Goal: Task Accomplishment & Management: Use online tool/utility

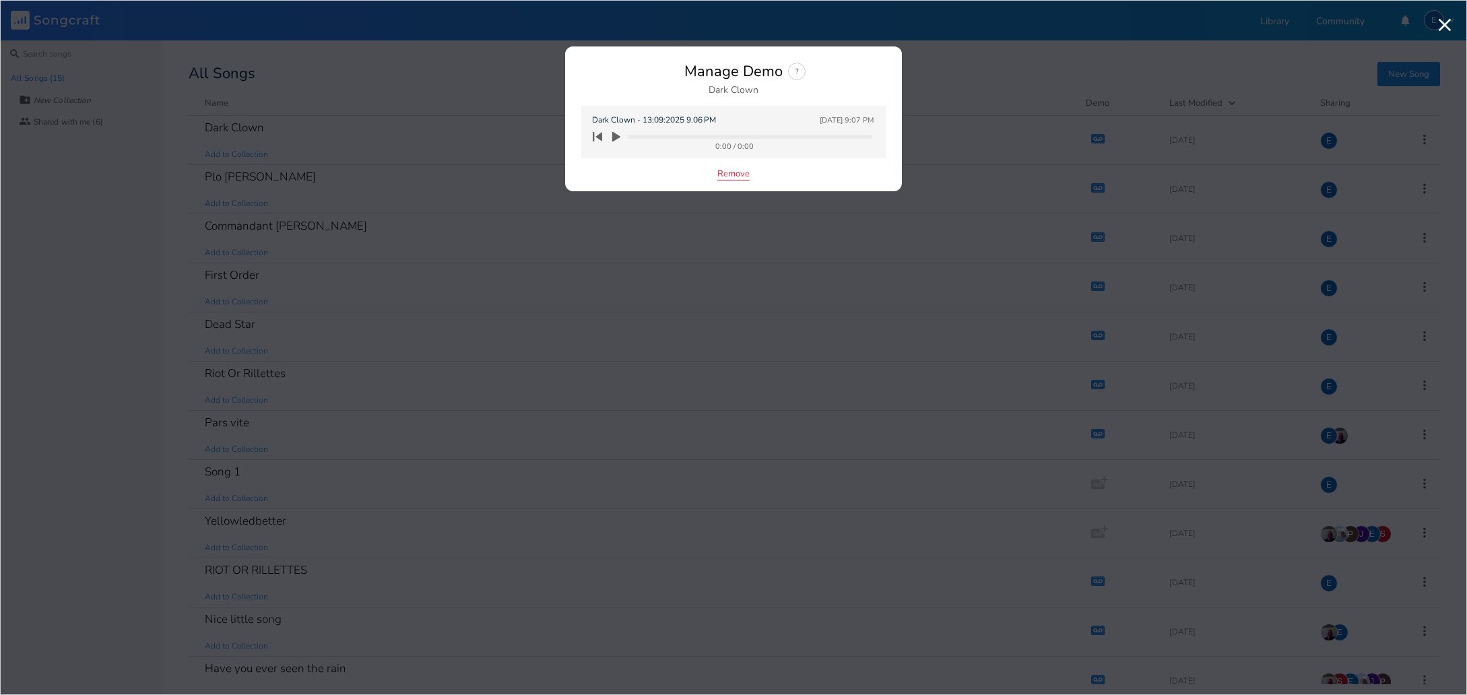
click at [730, 171] on button "Remove" at bounding box center [733, 174] width 32 height 11
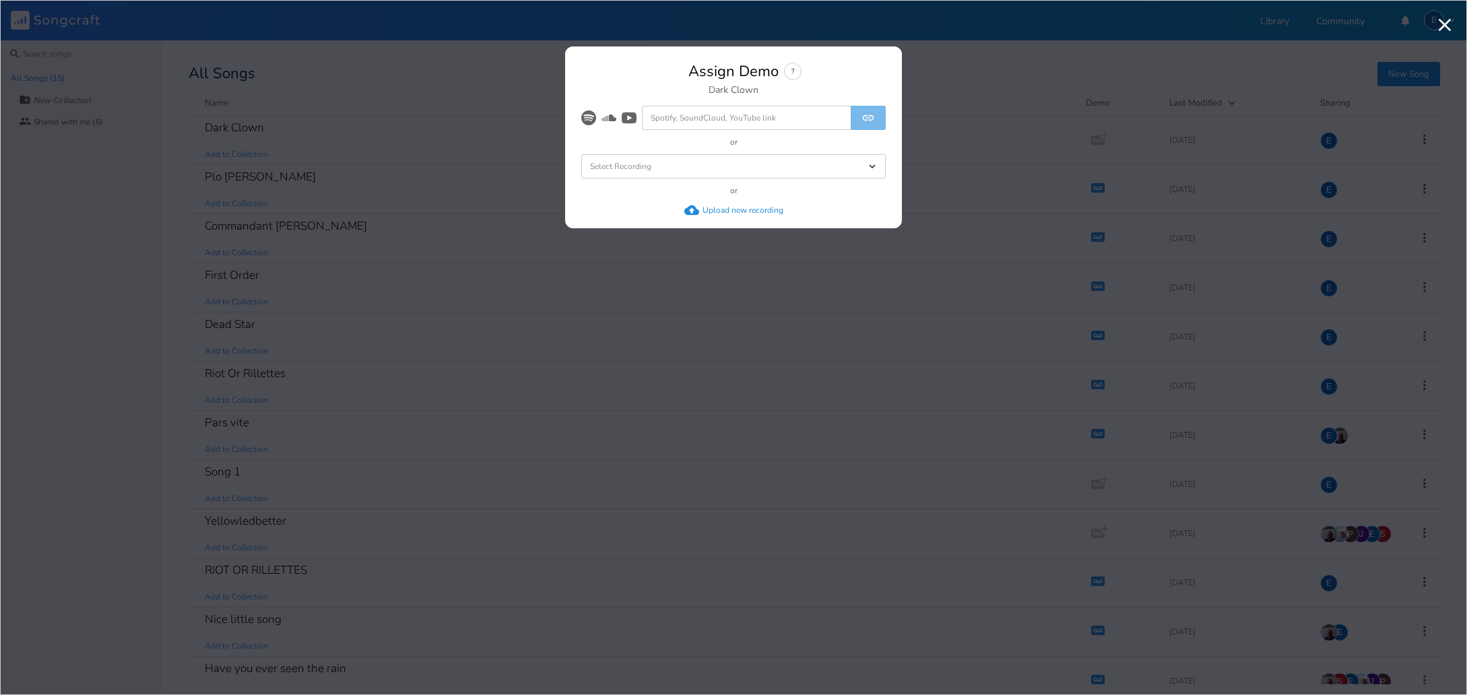
click at [723, 203] on div "Upload new recording" at bounding box center [733, 210] width 99 height 15
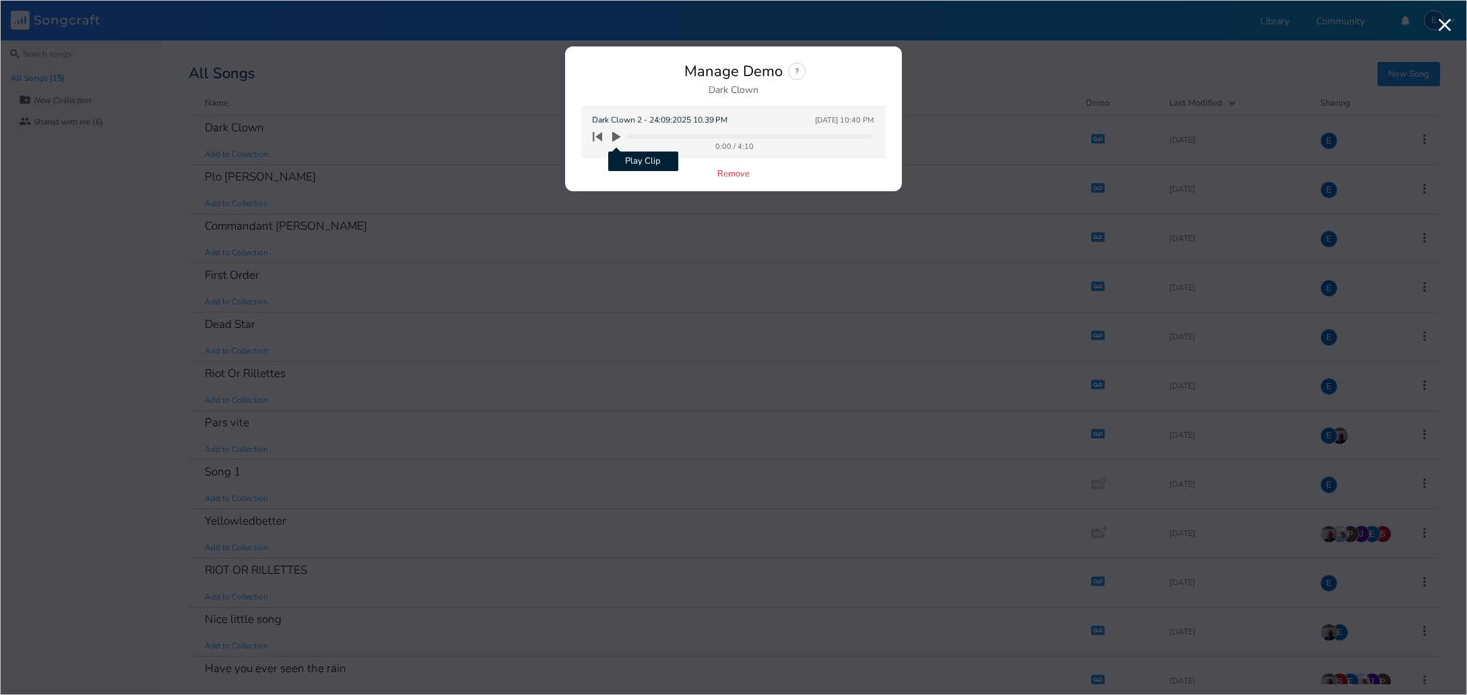
click at [614, 137] on icon "button" at bounding box center [616, 137] width 8 height 10
click at [730, 173] on button "Remove" at bounding box center [733, 174] width 32 height 11
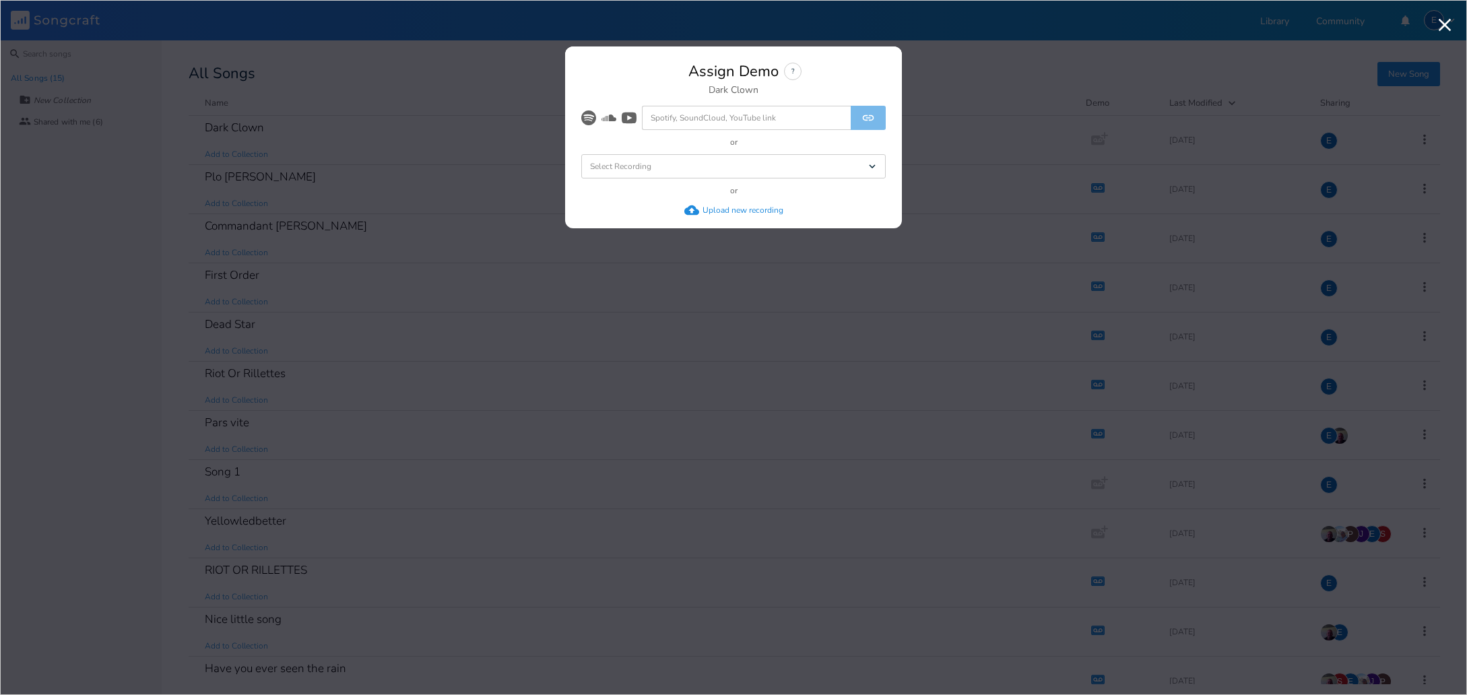
click at [727, 216] on div "Upload new recording" at bounding box center [733, 210] width 99 height 15
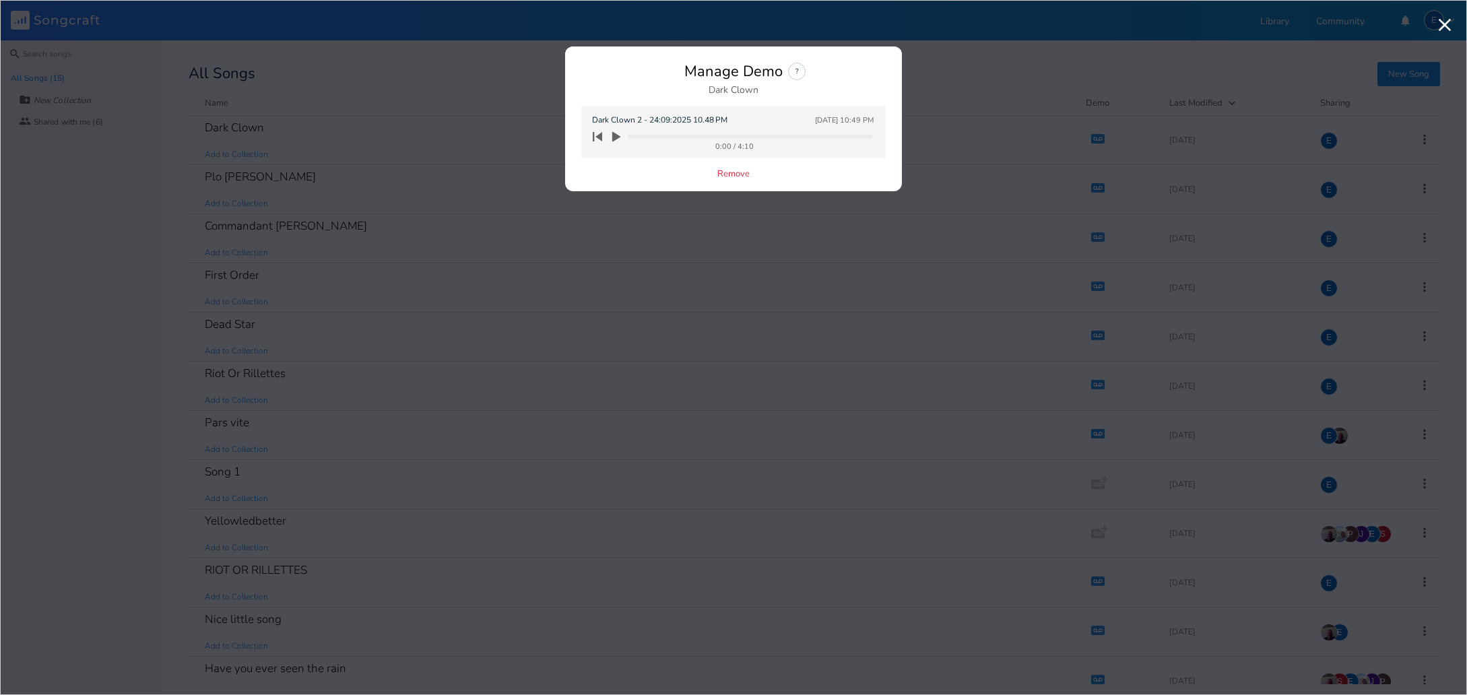
click at [614, 137] on icon "button" at bounding box center [616, 137] width 8 height 10
click at [718, 172] on button "Remove" at bounding box center [733, 174] width 32 height 11
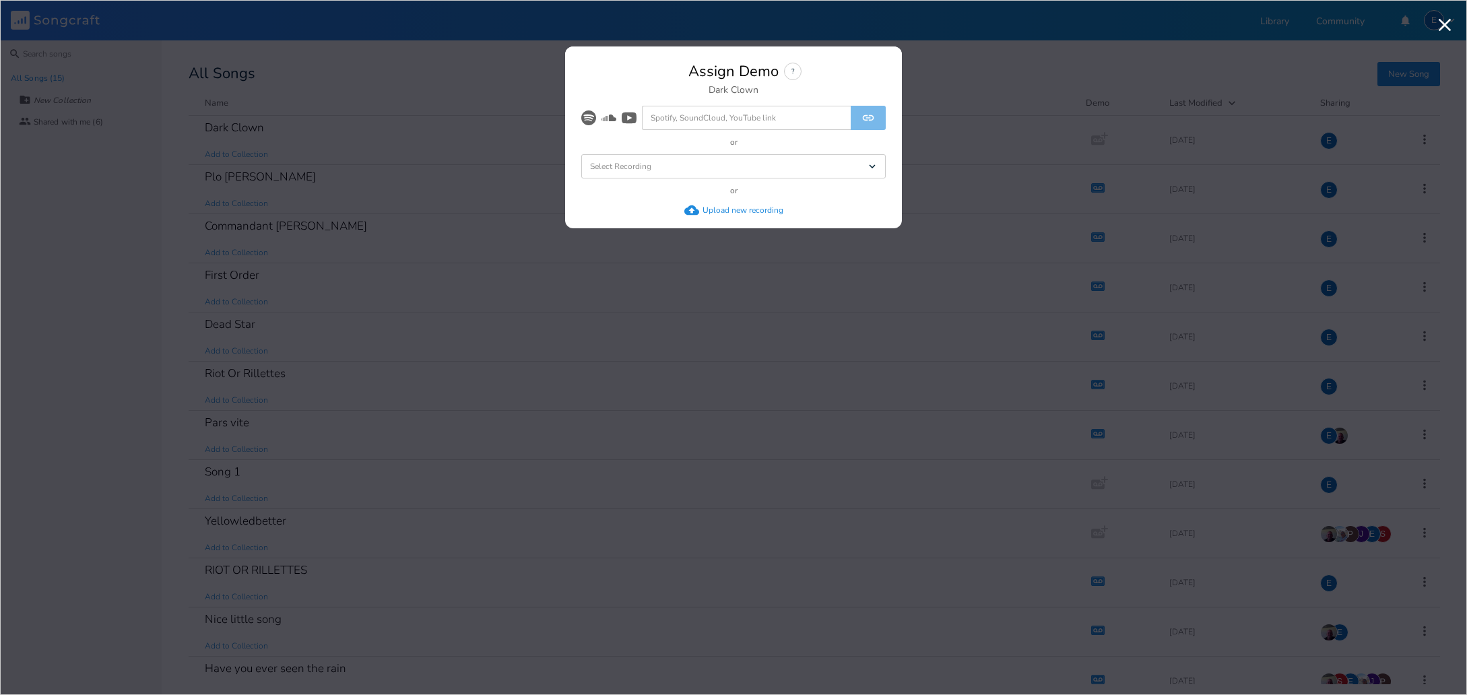
click at [717, 206] on div "Upload new recording" at bounding box center [742, 210] width 81 height 11
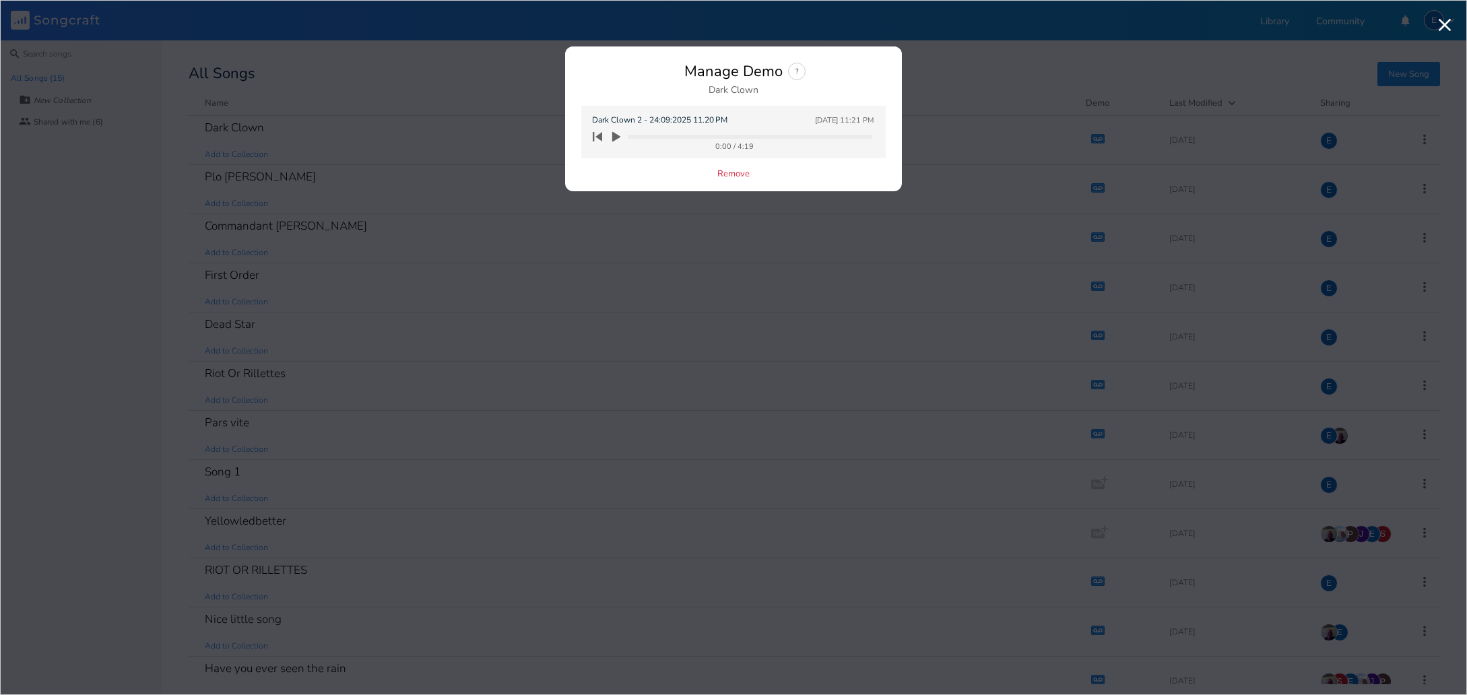
click at [618, 133] on icon "button" at bounding box center [616, 137] width 12 height 12
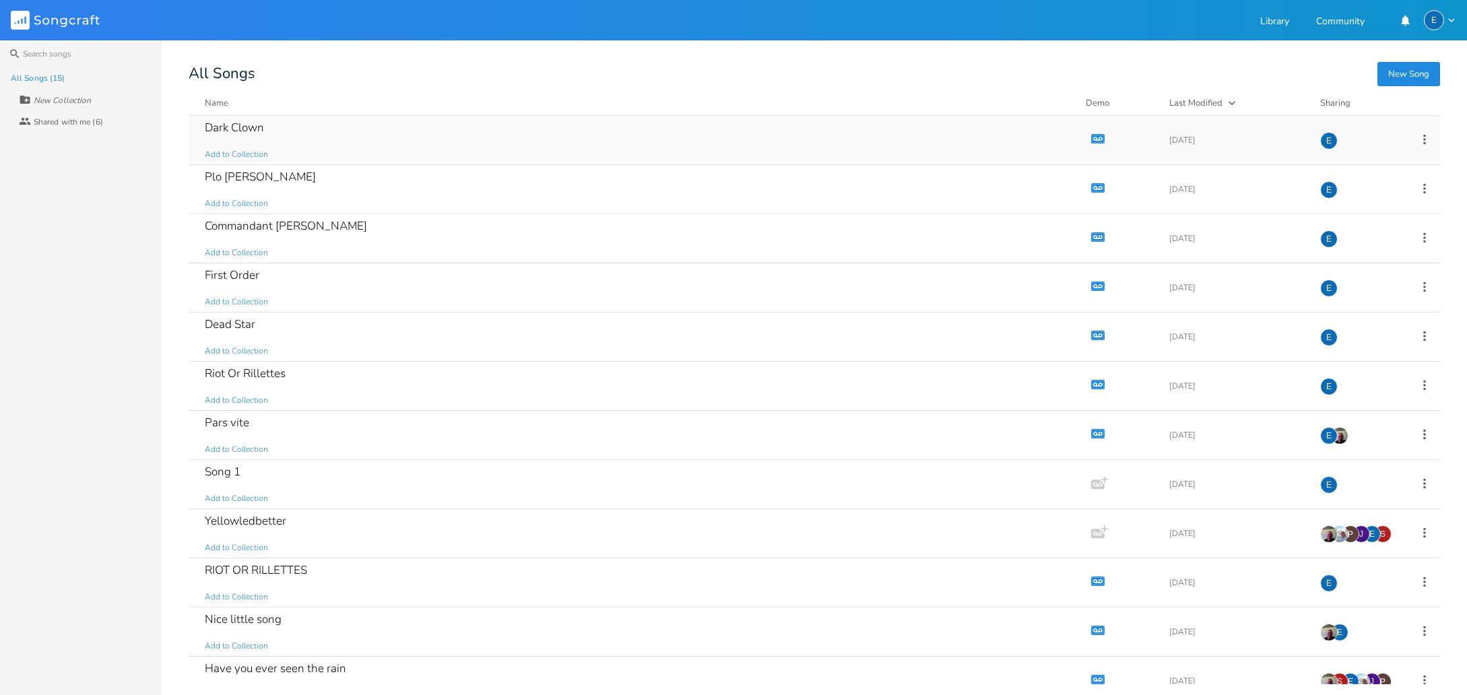
click at [1092, 137] on icon "button" at bounding box center [1097, 138] width 11 height 7
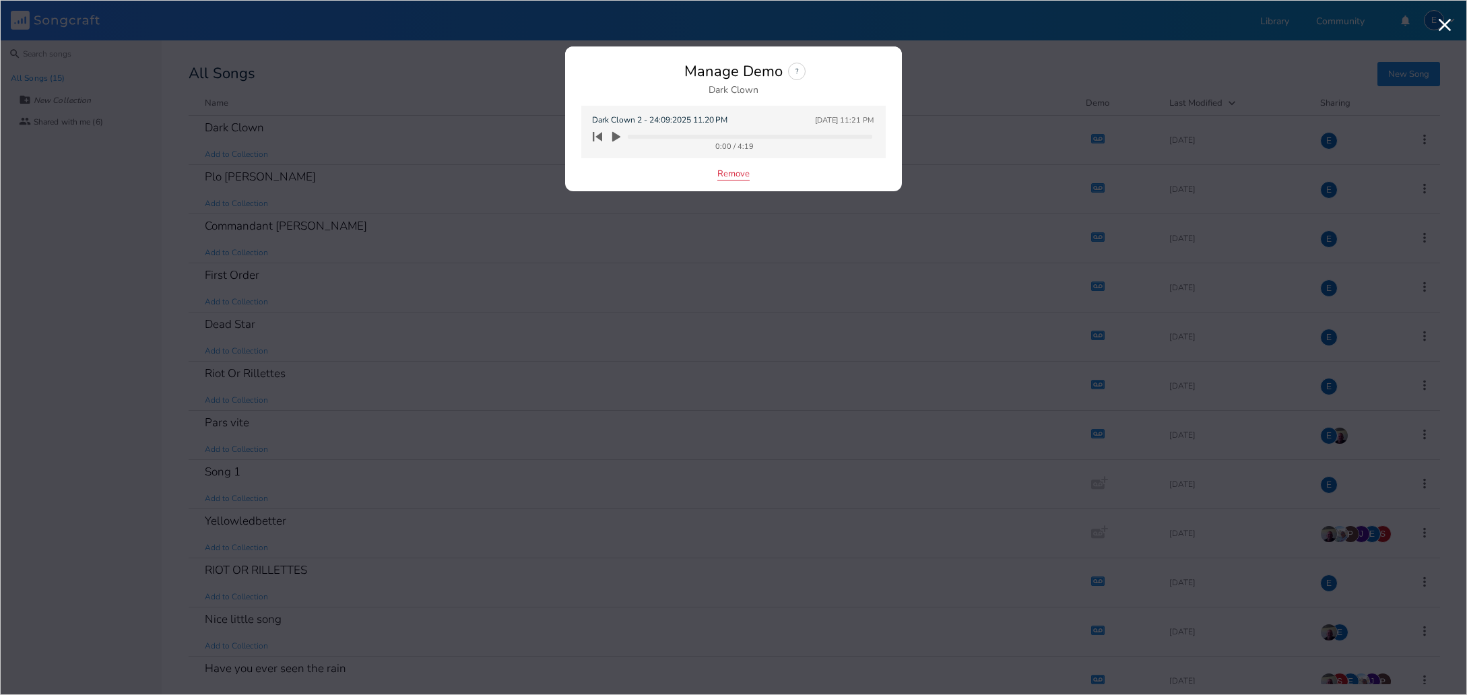
click at [726, 171] on button "Remove" at bounding box center [733, 174] width 32 height 11
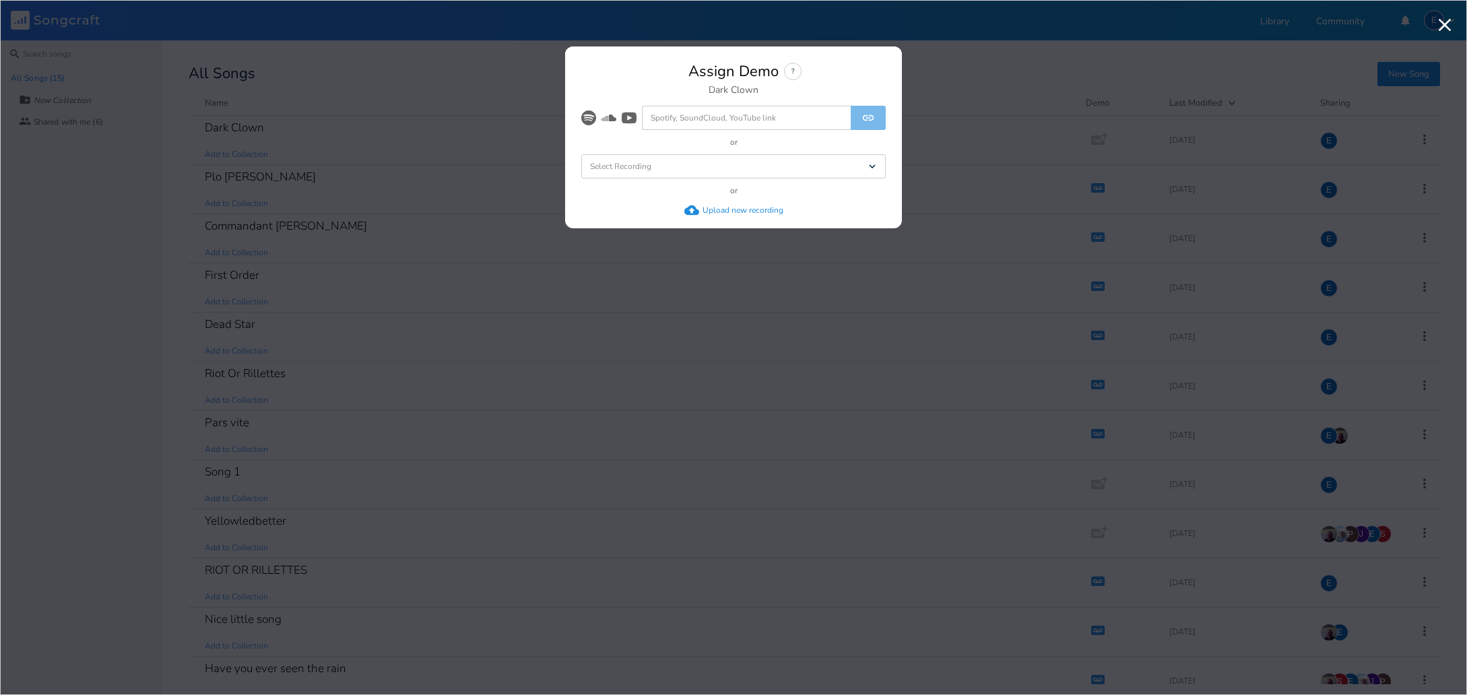
click at [709, 206] on div "Upload new recording" at bounding box center [742, 210] width 81 height 11
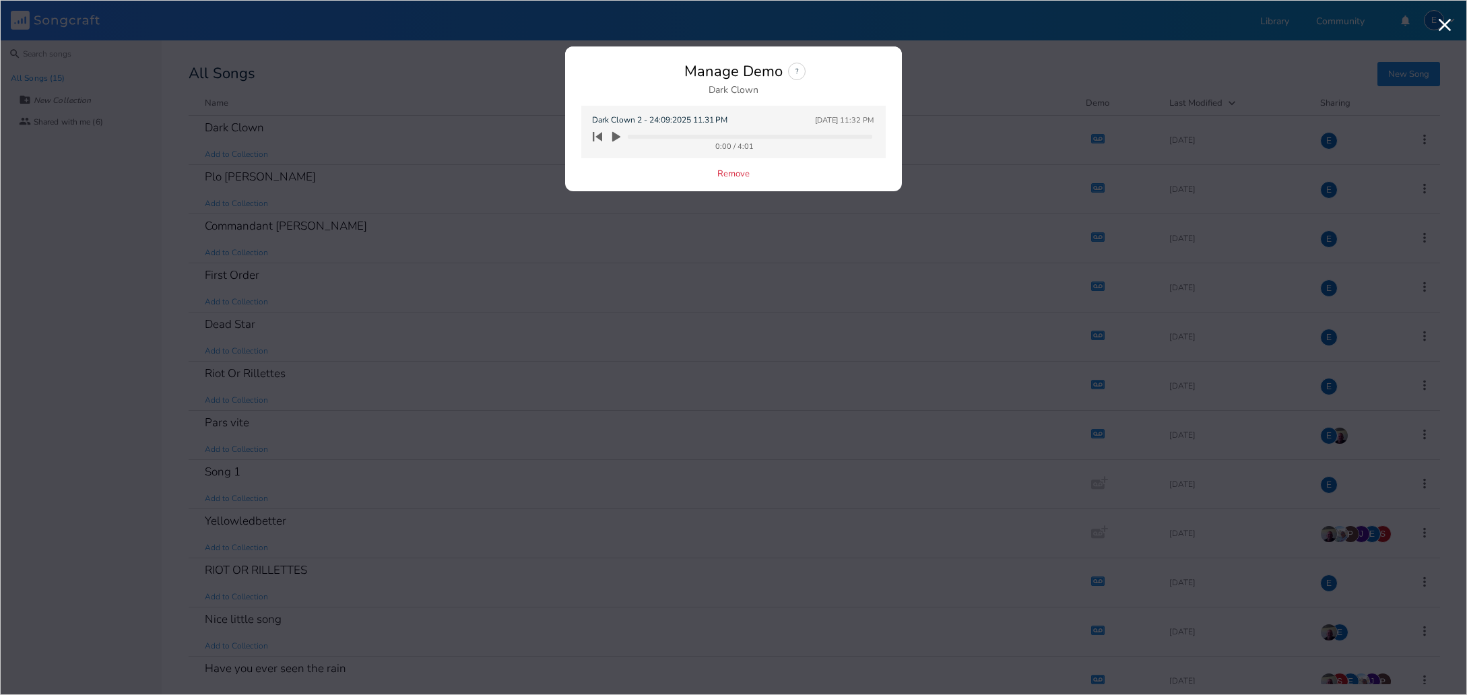
click at [616, 135] on icon "button" at bounding box center [616, 137] width 8 height 10
